Goal: Task Accomplishment & Management: Complete application form

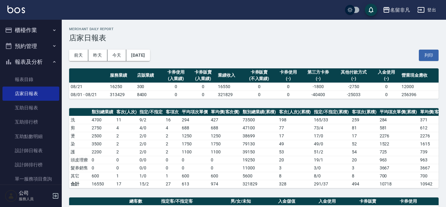
scroll to position [168, 0]
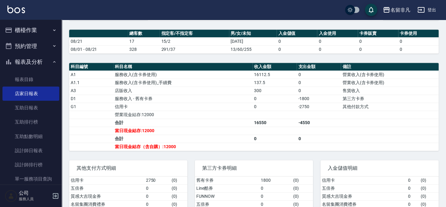
drag, startPoint x: 442, startPoint y: 66, endPoint x: 440, endPoint y: 86, distance: 19.3
click at [443, 71] on div "名留非凡 [DATE] 店家日報表 列印時間： [DATE][PHONE_NUMBER]:23 Merchant Daily Report 店家日報表 [DA…" at bounding box center [254, 41] width 384 height 380
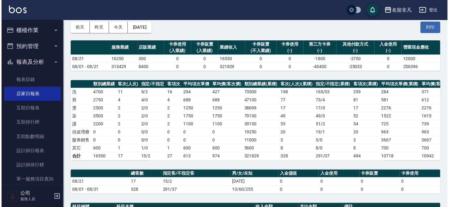
scroll to position [28, 0]
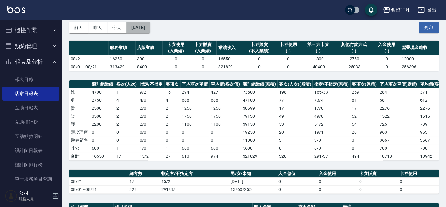
click at [150, 25] on button "[DATE]" at bounding box center [137, 27] width 23 height 11
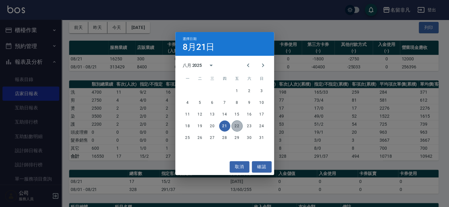
click at [235, 123] on button "22" at bounding box center [237, 126] width 11 height 11
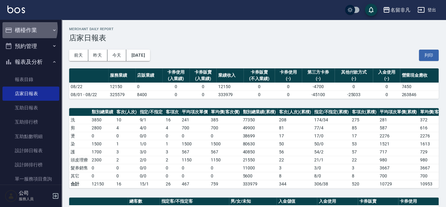
click at [20, 28] on button "櫃檯作業" at bounding box center [30, 30] width 57 height 16
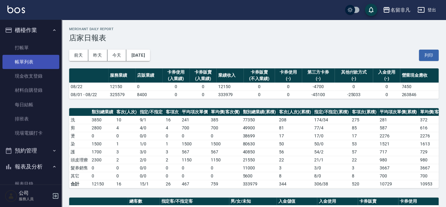
click at [25, 59] on link "帳單列表" at bounding box center [30, 62] width 57 height 14
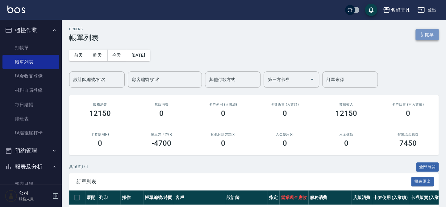
click at [423, 34] on button "新開單" at bounding box center [427, 34] width 23 height 11
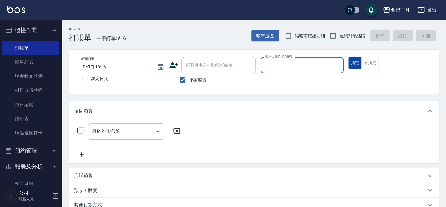
click at [354, 65] on button "指定" at bounding box center [355, 63] width 13 height 12
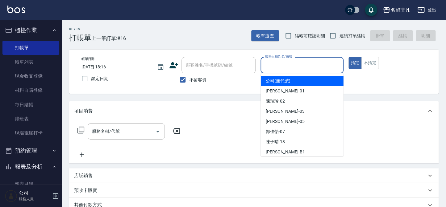
drag, startPoint x: 316, startPoint y: 62, endPoint x: 309, endPoint y: 69, distance: 10.9
click at [316, 62] on input "服務人員姓名/編號" at bounding box center [301, 65] width 77 height 11
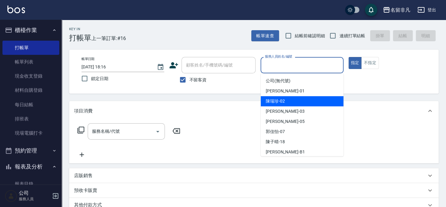
click at [276, 106] on div "陳瑞珍 -02" at bounding box center [302, 101] width 83 height 10
type input "陳瑞珍-02"
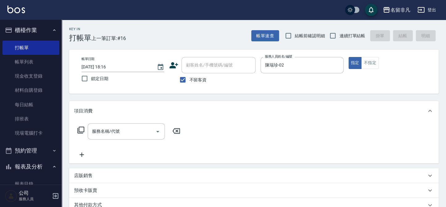
click at [81, 130] on icon at bounding box center [80, 130] width 7 height 7
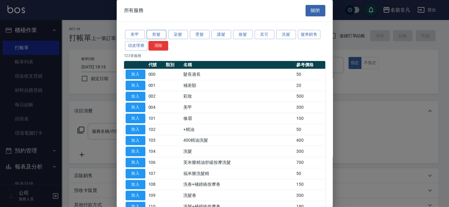
click at [153, 34] on button "剪髮" at bounding box center [157, 35] width 20 height 10
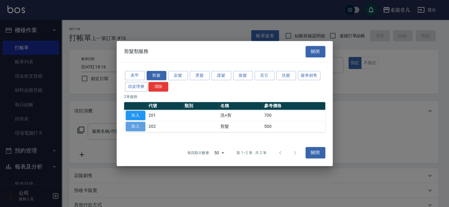
click at [137, 123] on button "加入" at bounding box center [136, 127] width 20 height 10
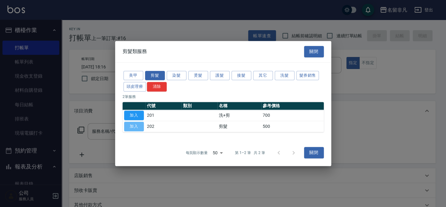
type input "剪髮(202)"
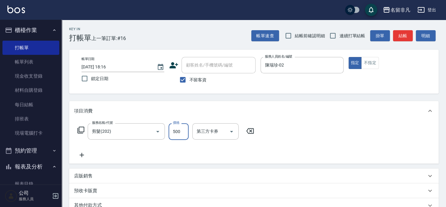
click at [181, 134] on input "500" at bounding box center [179, 132] width 20 height 17
click at [176, 130] on input "9900" at bounding box center [179, 132] width 20 height 17
type input "900"
click at [79, 128] on icon at bounding box center [80, 130] width 7 height 7
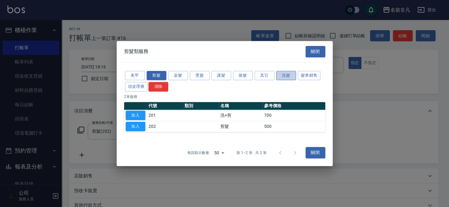
click at [285, 75] on button "洗髮" at bounding box center [286, 76] width 20 height 10
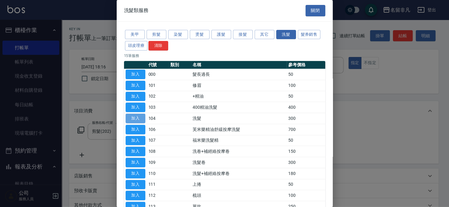
click at [130, 118] on button "加入" at bounding box center [136, 119] width 20 height 10
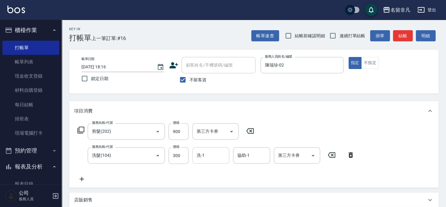
click at [216, 154] on input "洗-1" at bounding box center [210, 155] width 31 height 11
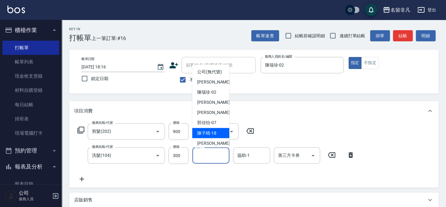
click at [206, 137] on span "[PERSON_NAME]-18" at bounding box center [206, 133] width 19 height 6
type input "陳子晴-18"
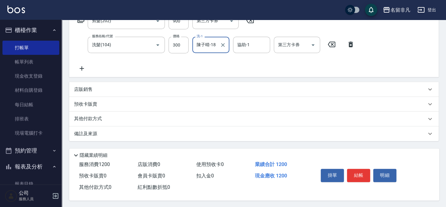
scroll to position [112, 0]
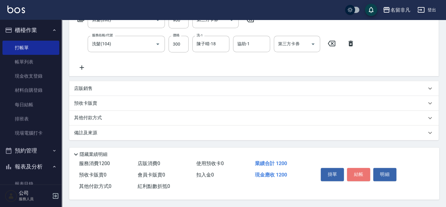
drag, startPoint x: 354, startPoint y: 172, endPoint x: 351, endPoint y: 170, distance: 3.3
click at [354, 172] on button "結帳" at bounding box center [358, 174] width 23 height 13
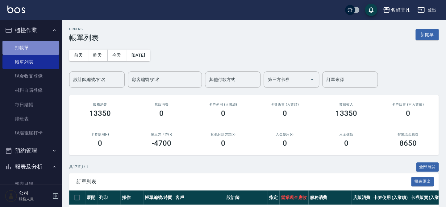
click at [36, 47] on link "打帳單" at bounding box center [30, 48] width 57 height 14
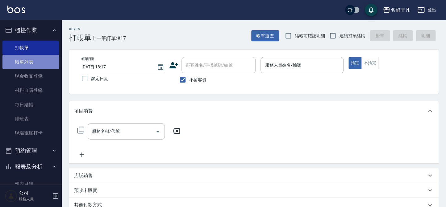
click at [35, 64] on link "帳單列表" at bounding box center [30, 62] width 57 height 14
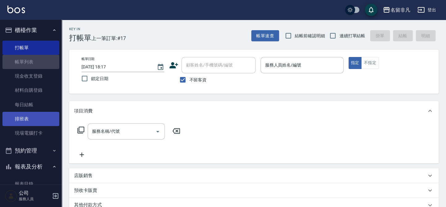
click at [36, 28] on button "櫃檯作業" at bounding box center [30, 30] width 57 height 16
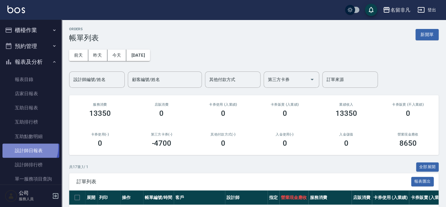
click at [26, 148] on link "設計師日報表" at bounding box center [30, 151] width 57 height 14
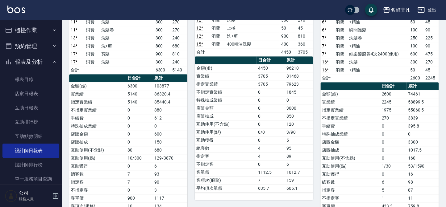
scroll to position [56, 0]
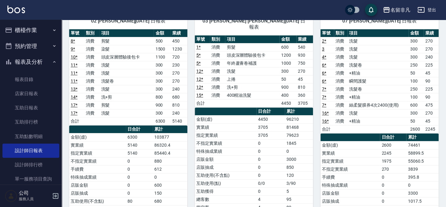
click at [30, 31] on button "櫃檯作業" at bounding box center [30, 30] width 57 height 16
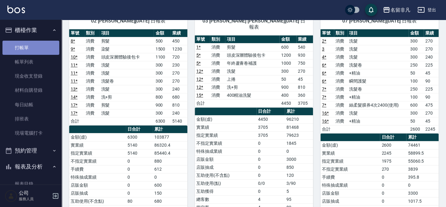
click at [39, 46] on link "打帳單" at bounding box center [30, 48] width 57 height 14
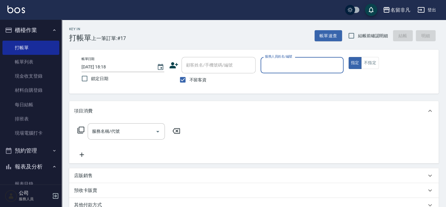
click at [41, 30] on button "櫃檯作業" at bounding box center [30, 30] width 57 height 16
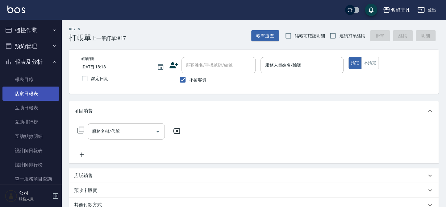
click at [41, 94] on link "店家日報表" at bounding box center [30, 94] width 57 height 14
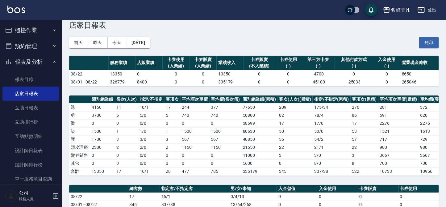
scroll to position [3, 0]
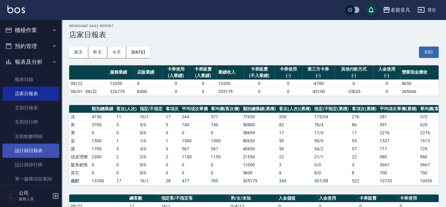
click at [30, 152] on link "設計師日報表" at bounding box center [30, 151] width 57 height 14
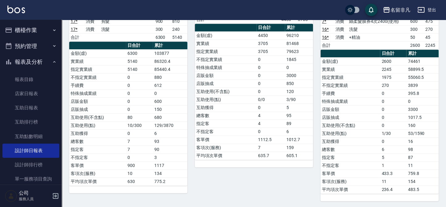
scroll to position [111, 0]
